Goal: Understand process/instructions

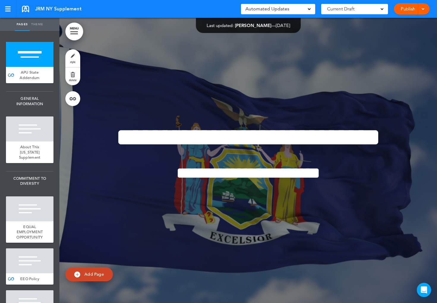
click at [74, 30] on link "MENU" at bounding box center [74, 32] width 18 height 18
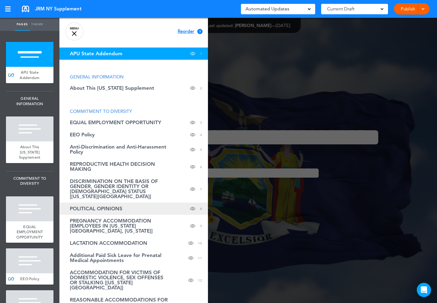
click at [107, 208] on span "POLITICAL OPINIONS" at bounding box center [96, 208] width 53 height 5
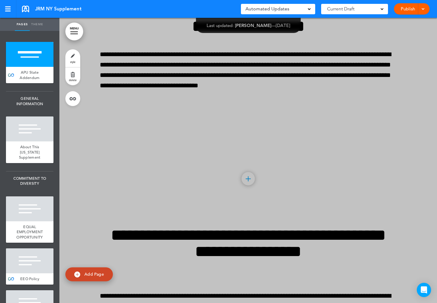
scroll to position [6853, 0]
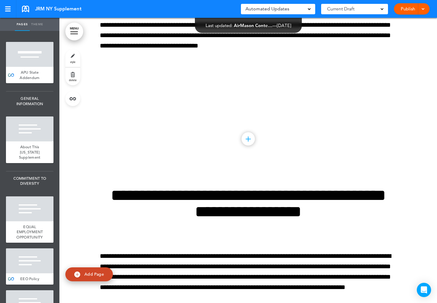
click at [132, 50] on div at bounding box center [248, 22] width 378 height 285
click at [78, 33] on link "MENU" at bounding box center [74, 32] width 18 height 18
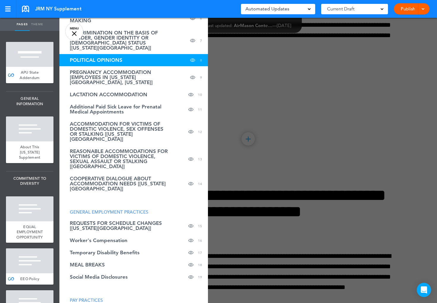
scroll to position [238, 0]
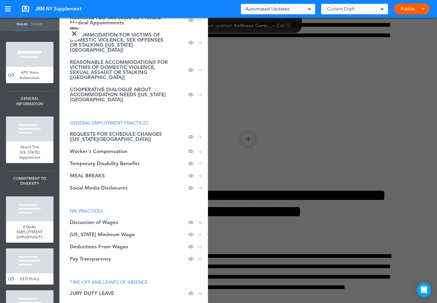
click at [25, 8] on link at bounding box center [25, 9] width 7 height 7
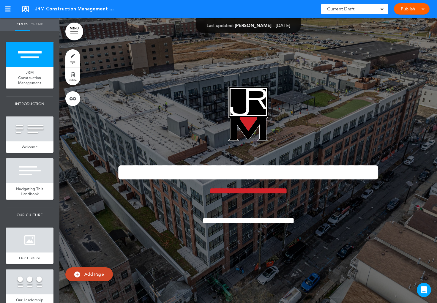
click at [310, 64] on div "**********" at bounding box center [248, 160] width 297 height 192
click at [320, 86] on h1 at bounding box center [248, 115] width 285 height 59
click at [24, 10] on link at bounding box center [25, 9] width 7 height 7
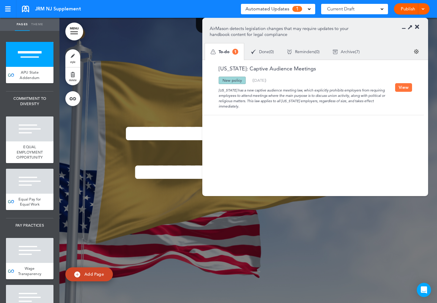
click at [405, 90] on button "View" at bounding box center [403, 87] width 17 height 9
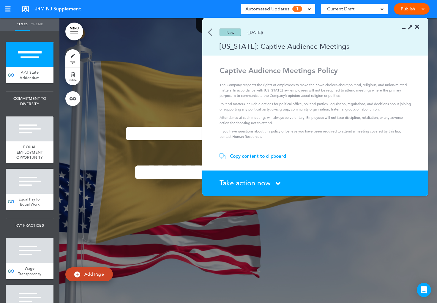
click at [266, 186] on span "Take action now" at bounding box center [245, 183] width 51 height 9
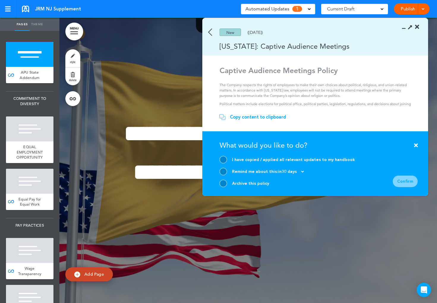
click at [223, 185] on div at bounding box center [223, 183] width 7 height 7
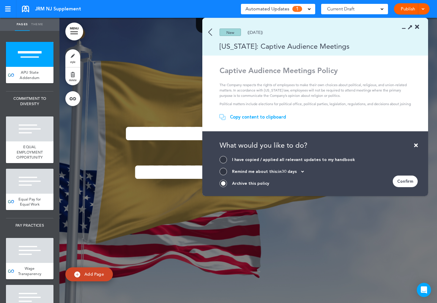
click at [413, 182] on div "Confirm" at bounding box center [405, 182] width 25 height 12
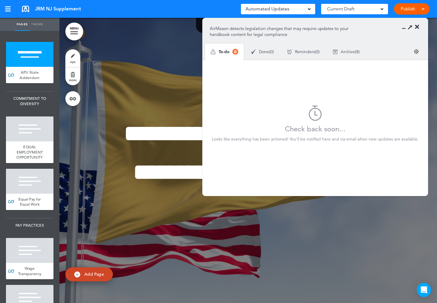
click at [143, 48] on div at bounding box center [248, 160] width 378 height 285
click at [417, 25] on icon at bounding box center [417, 27] width 4 height 6
